Goal: Task Accomplishment & Management: Manage account settings

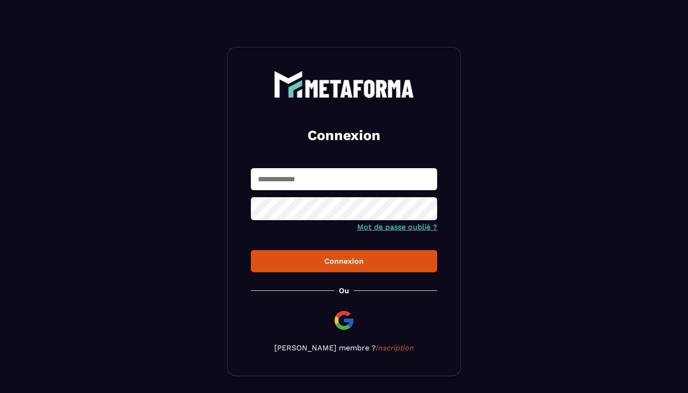
type input "**********"
click at [347, 261] on div "Connexion" at bounding box center [343, 260] width 171 height 9
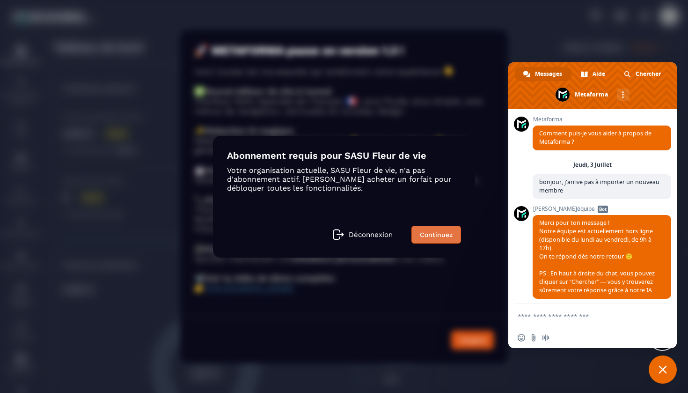
click at [425, 227] on link "Continuez" at bounding box center [436, 235] width 50 height 18
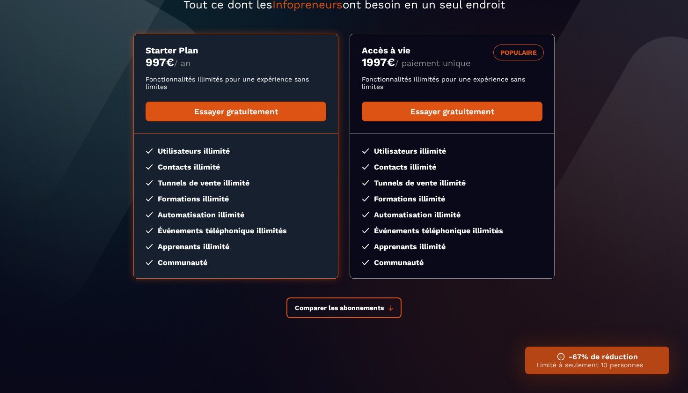
scroll to position [119, 0]
